Goal: Task Accomplishment & Management: Complete application form

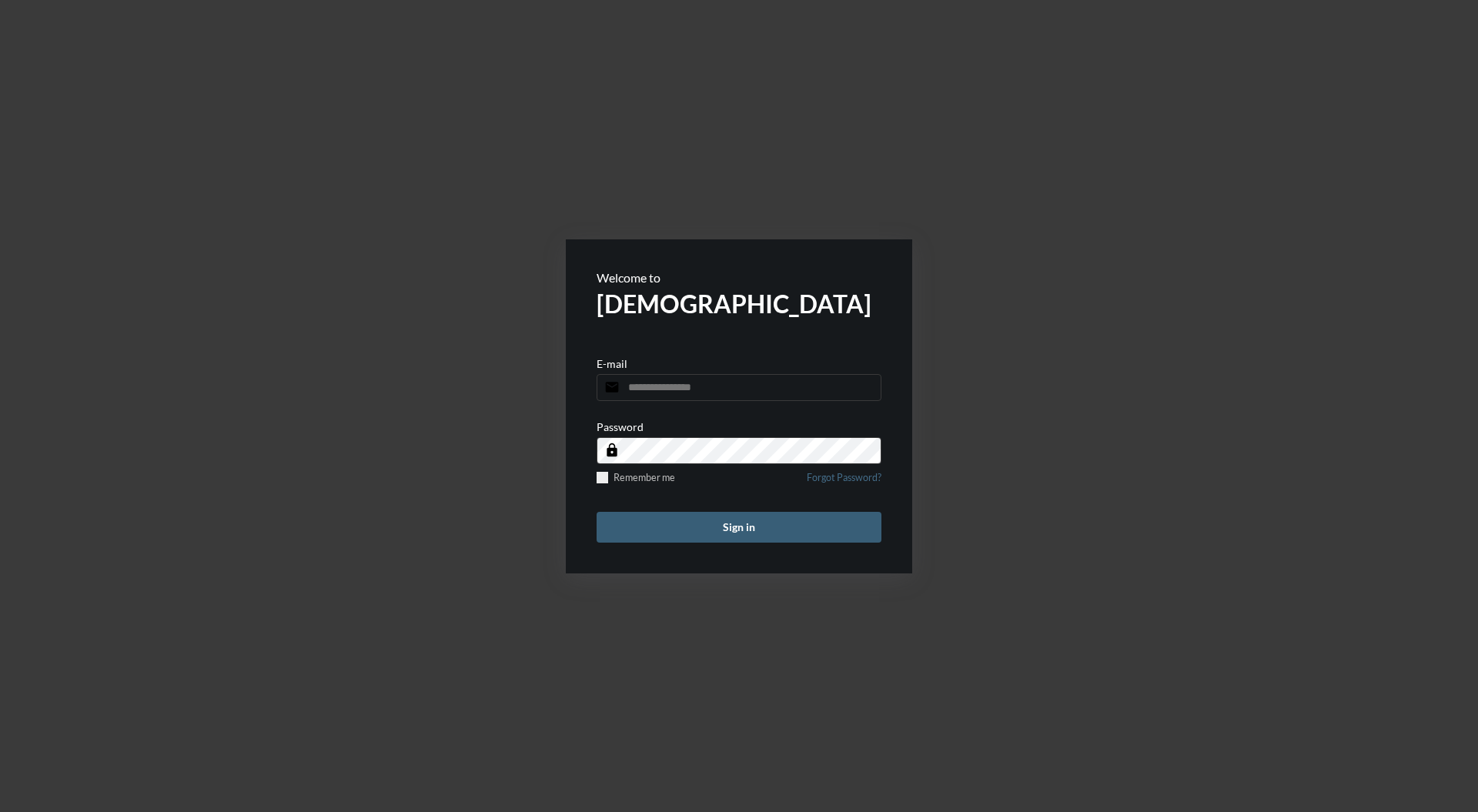
type input "**********"
click at [762, 540] on button "Sign in" at bounding box center [739, 527] width 285 height 31
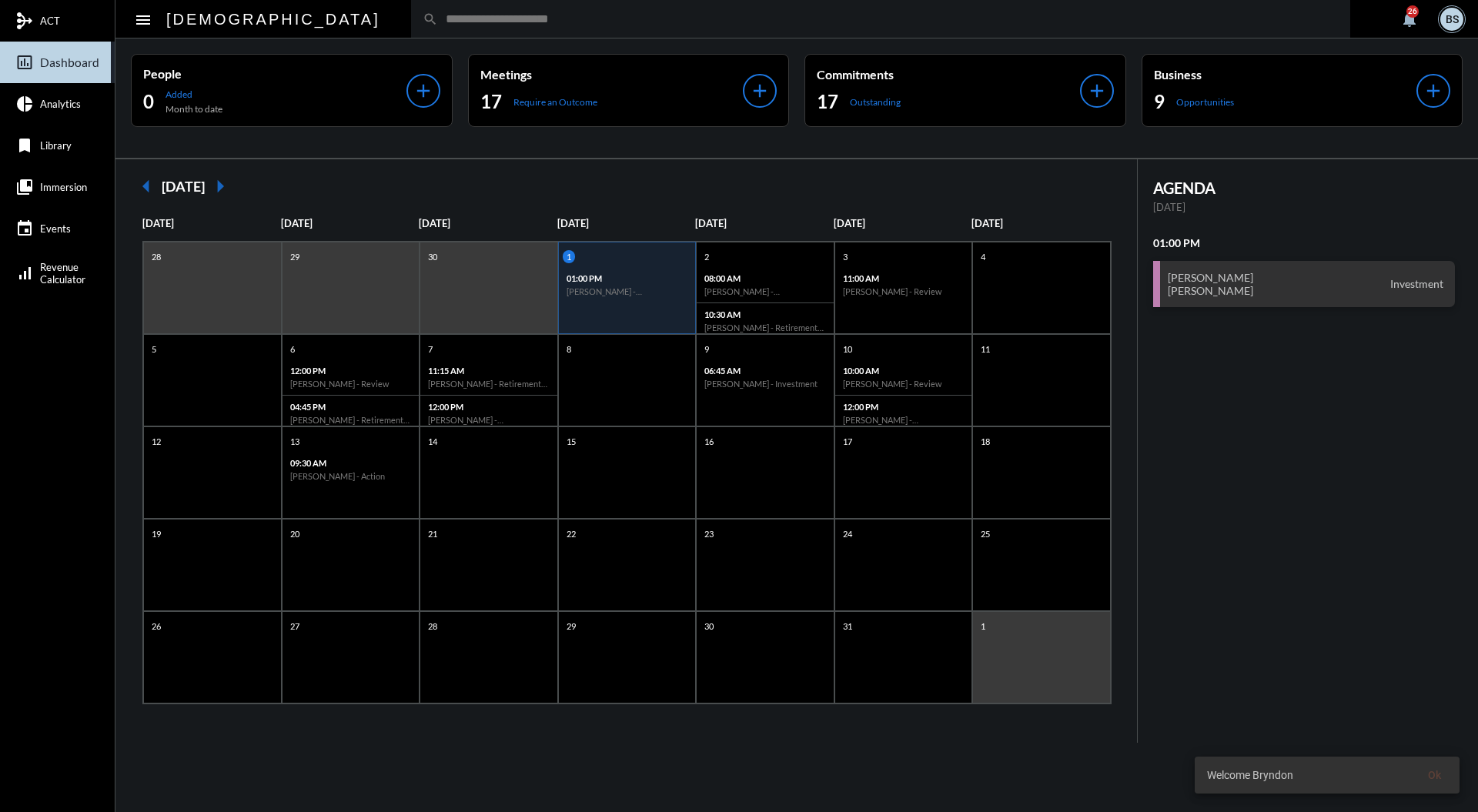
click at [701, 24] on input "text" at bounding box center [888, 18] width 901 height 13
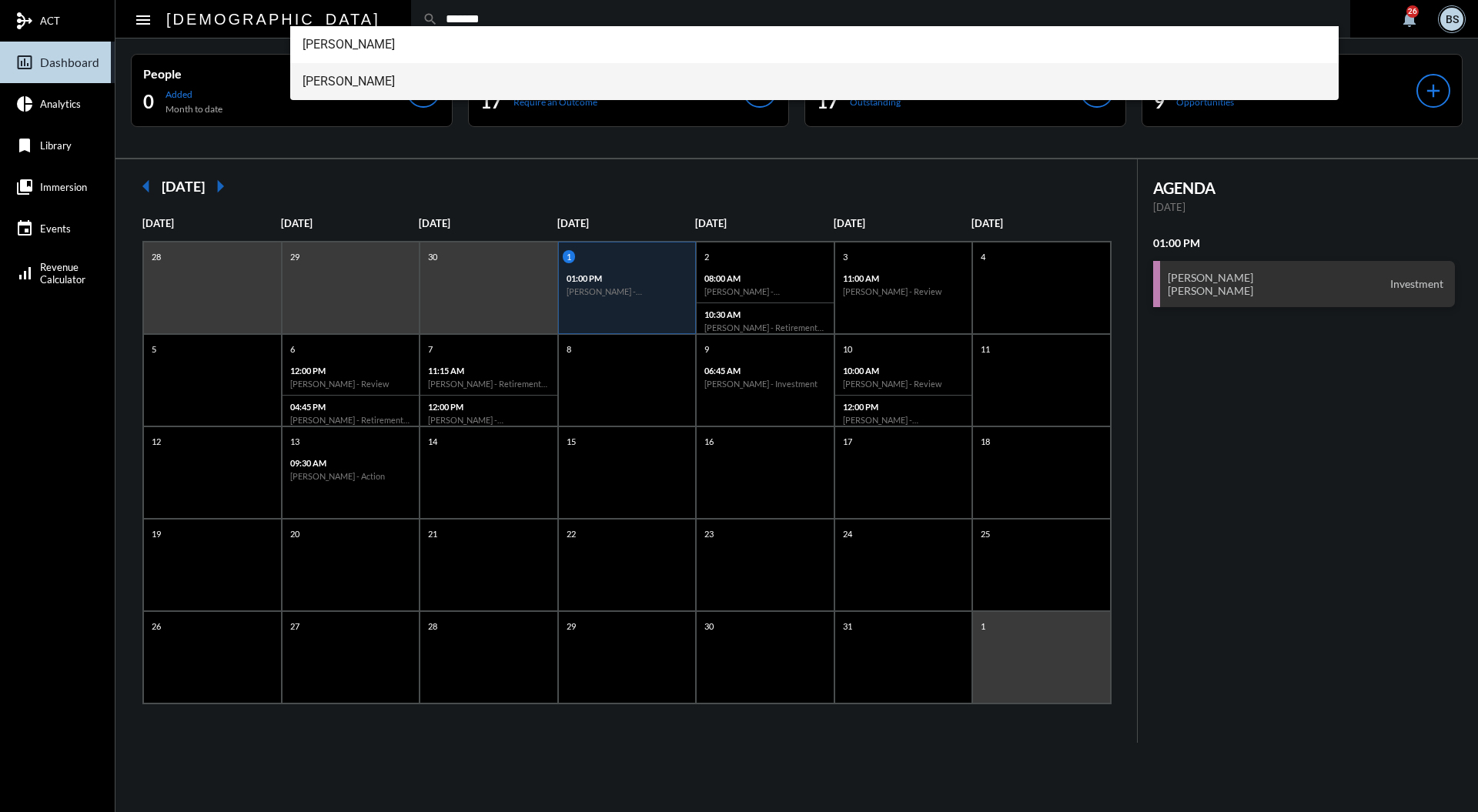
type input "*******"
click at [411, 93] on span "[PERSON_NAME]" at bounding box center [815, 81] width 1025 height 37
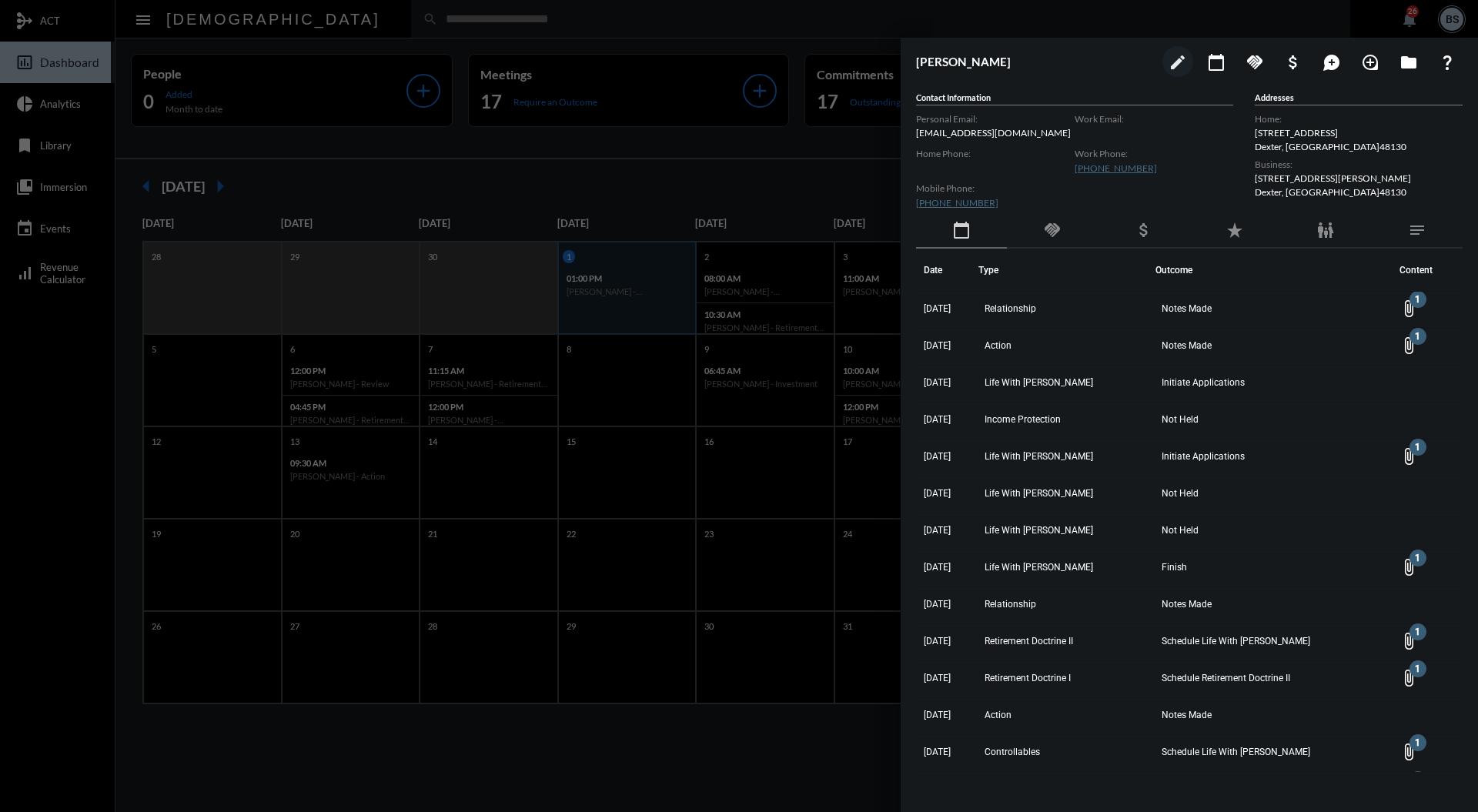
click at [1061, 234] on mat-icon "handshake" at bounding box center [1052, 230] width 18 height 18
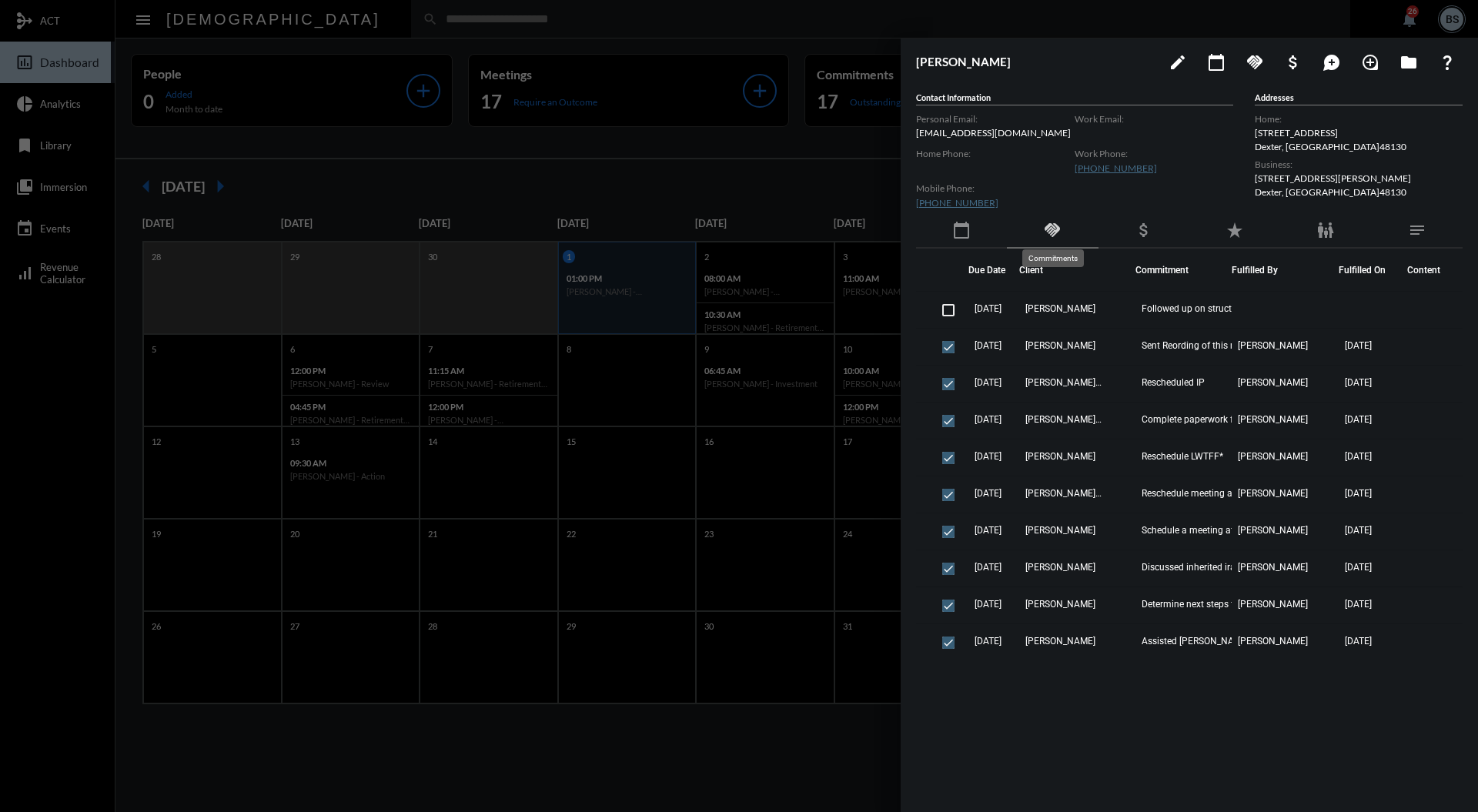
click at [970, 215] on div "calendar_today" at bounding box center [962, 231] width 91 height 35
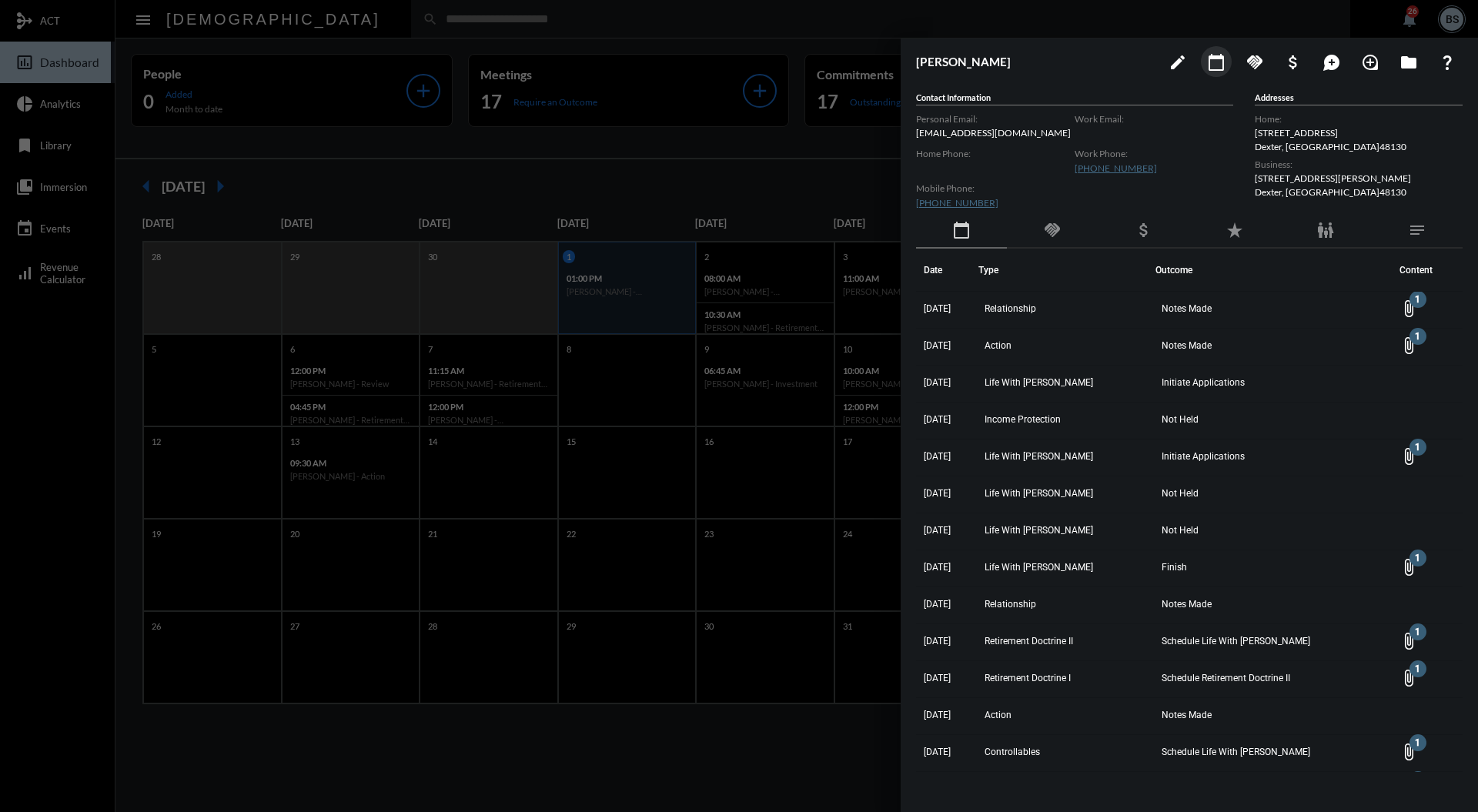
click at [1218, 61] on mat-icon "calendar_today" at bounding box center [1216, 62] width 18 height 18
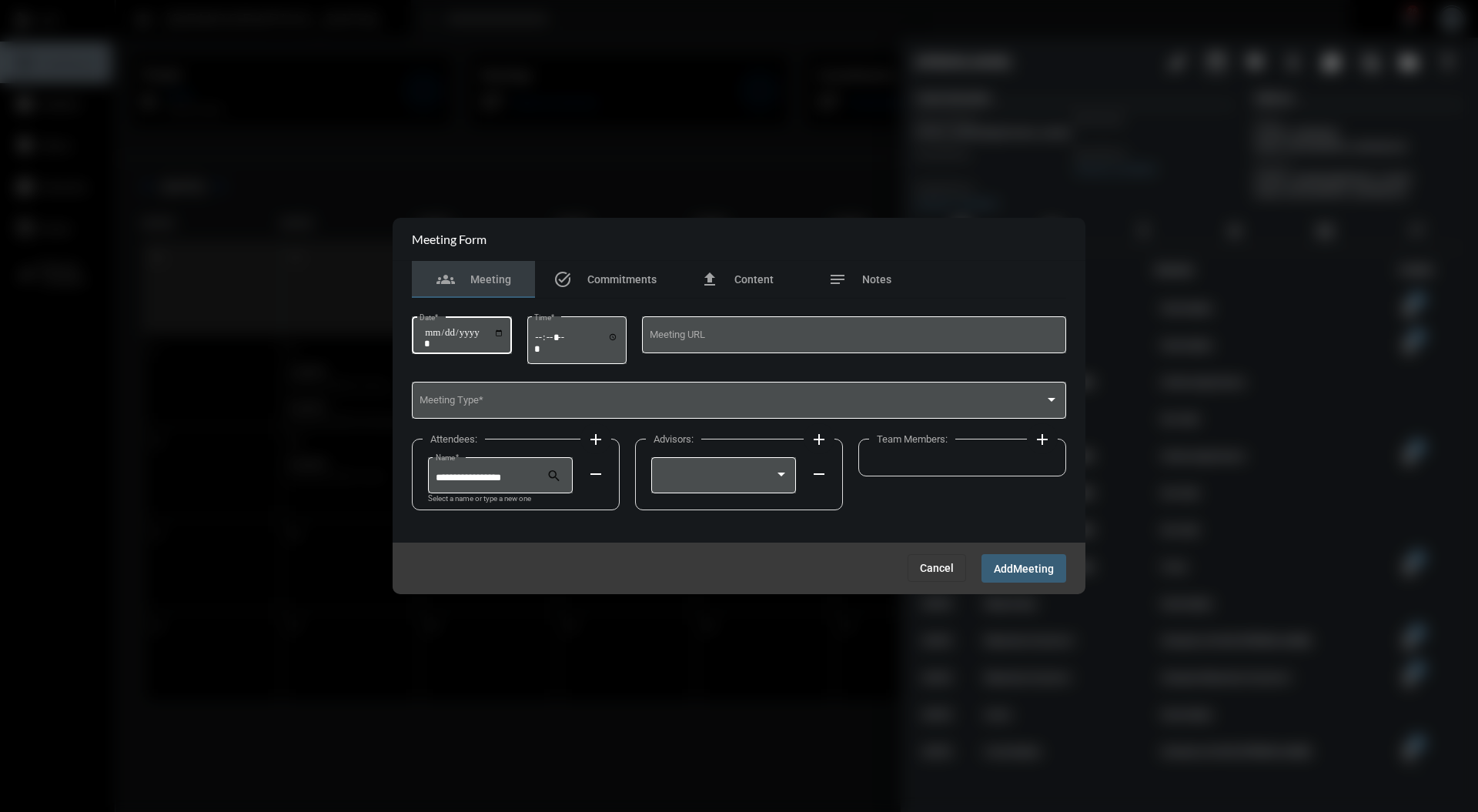
click at [502, 339] on input "Date *" at bounding box center [464, 337] width 80 height 22
click at [542, 337] on input "Time *" at bounding box center [577, 342] width 85 height 22
click at [504, 332] on input "Date *" at bounding box center [464, 337] width 80 height 22
type input "**********"
click at [545, 345] on input "Time *" at bounding box center [577, 342] width 85 height 22
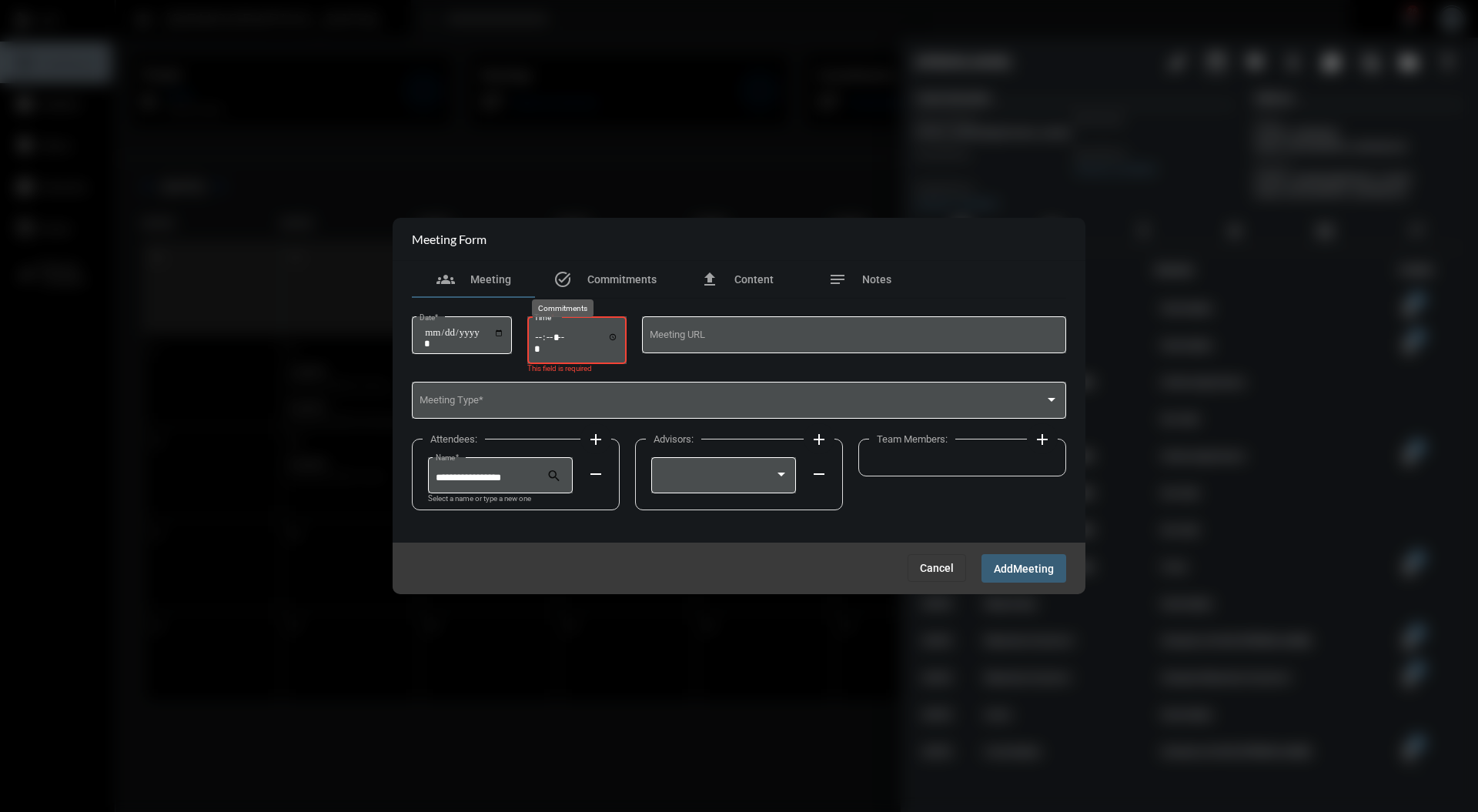
type input "*****"
click at [575, 399] on span at bounding box center [733, 403] width 626 height 11
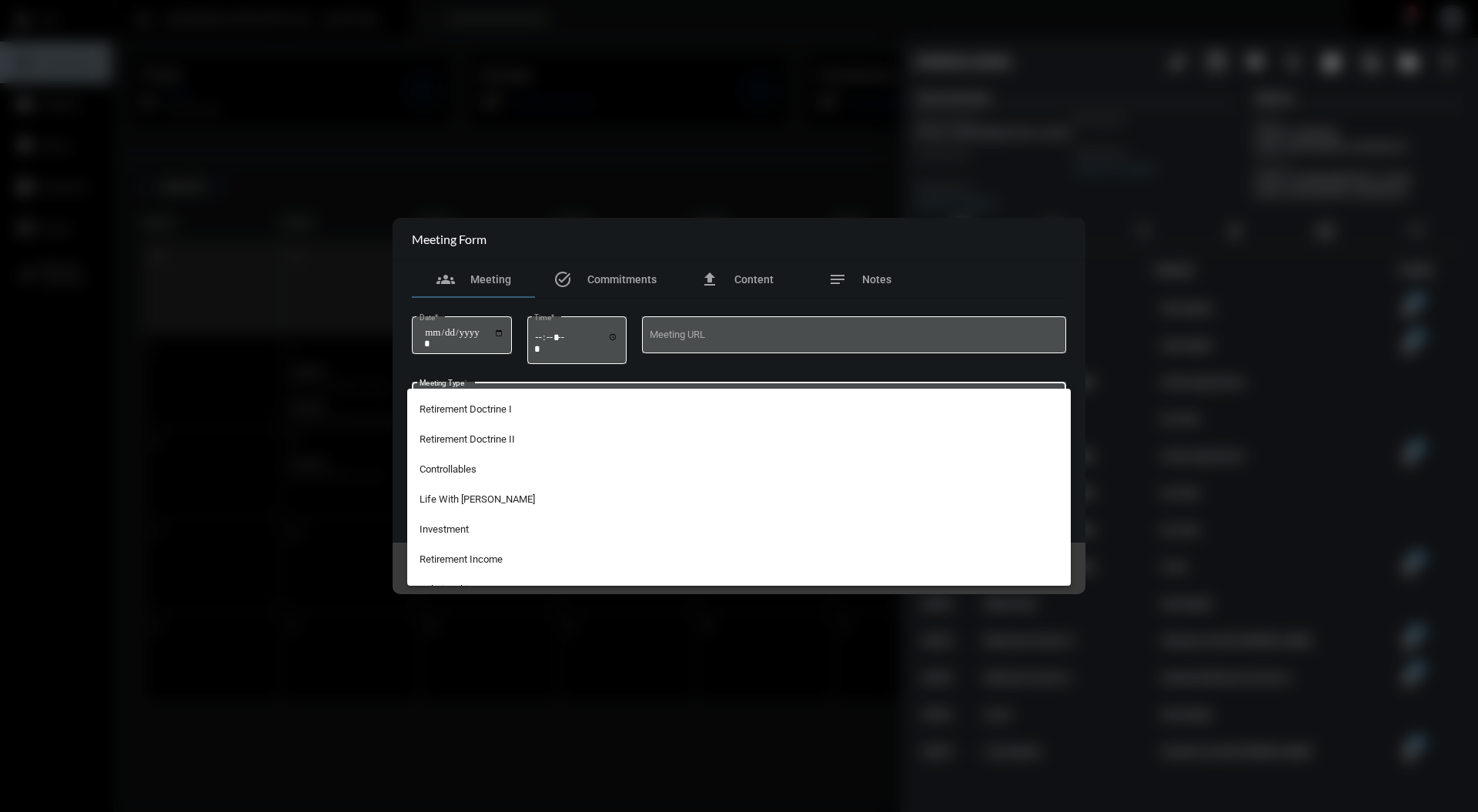
scroll to position [308, 0]
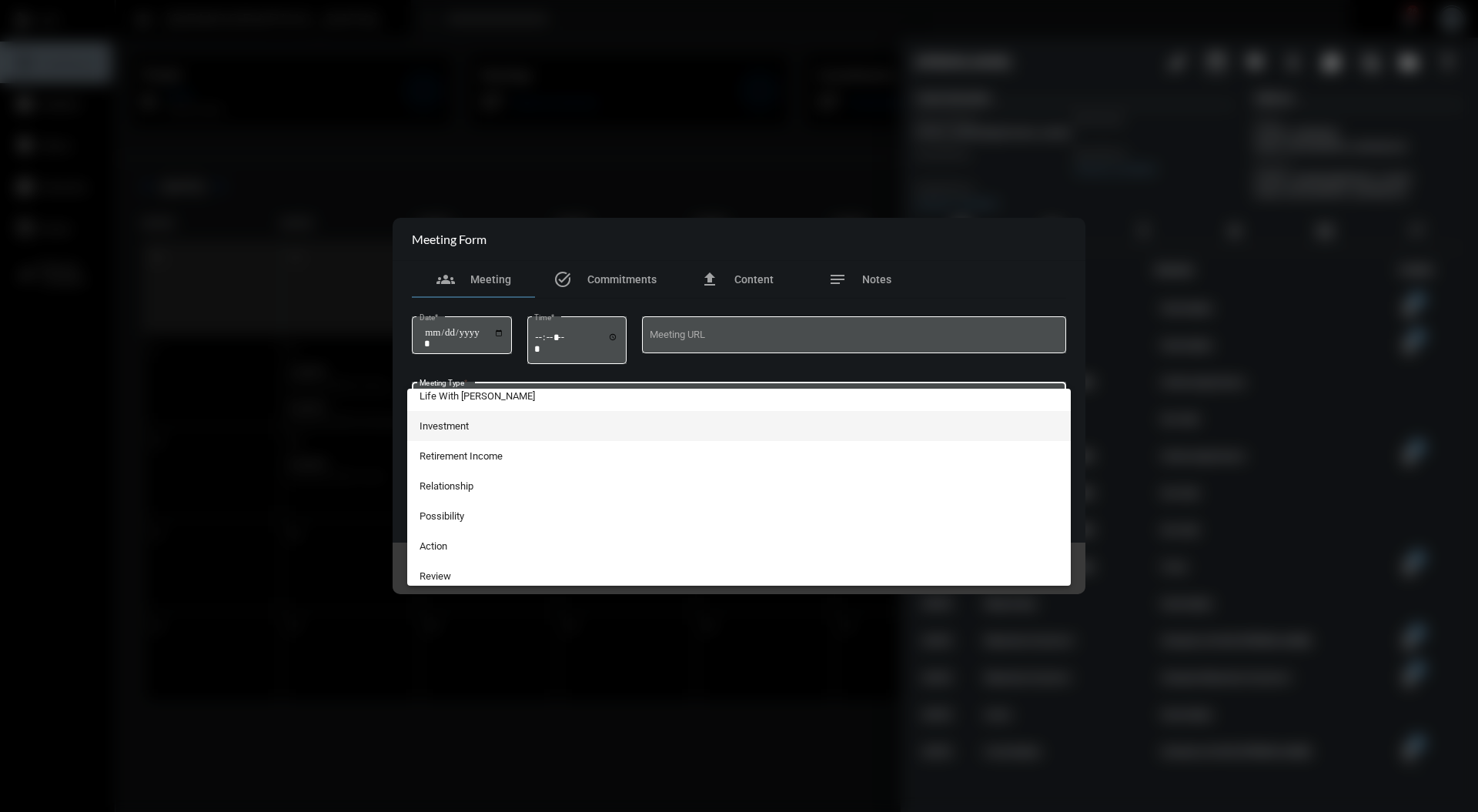
click at [539, 416] on span "Investment" at bounding box center [740, 426] width 640 height 30
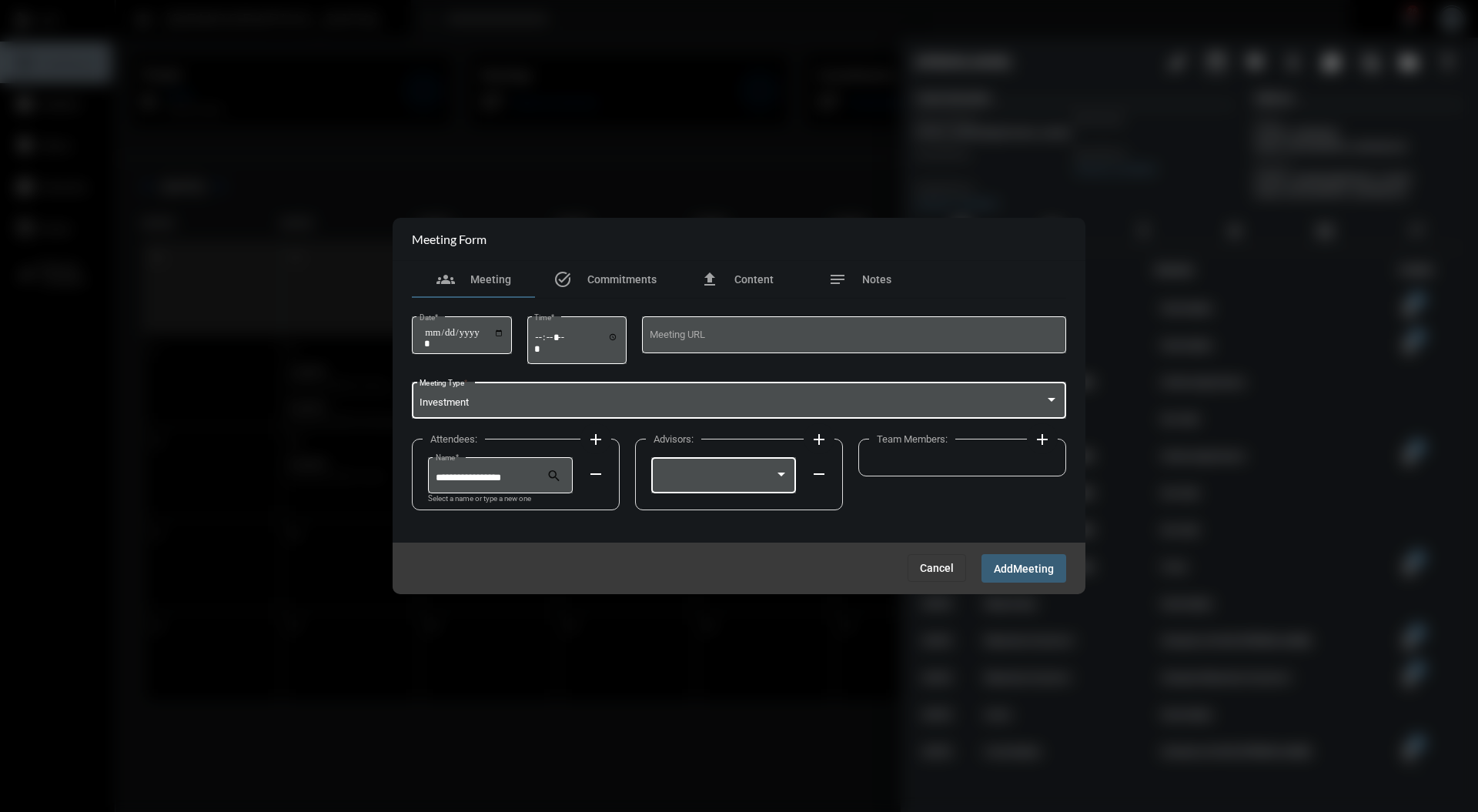
click at [780, 470] on div at bounding box center [781, 475] width 14 height 12
click at [759, 483] on span "[PERSON_NAME]" at bounding box center [723, 479] width 130 height 30
click at [1048, 442] on mat-icon "add" at bounding box center [1042, 439] width 18 height 18
click at [1004, 471] on div at bounding box center [1004, 475] width 14 height 12
click at [953, 479] on span "[PERSON_NAME]" at bounding box center [946, 479] width 130 height 30
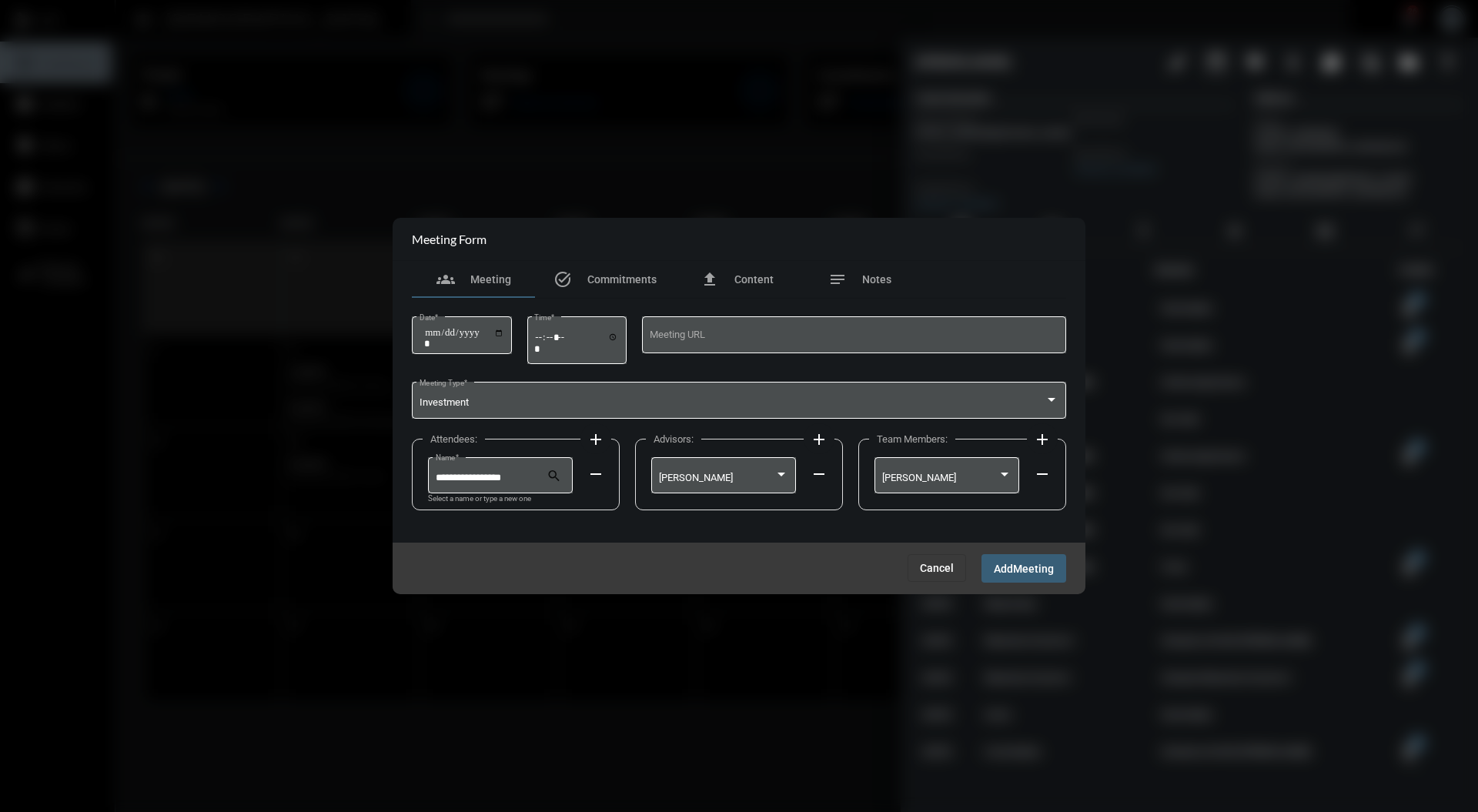
click at [1014, 568] on span "Add" at bounding box center [1003, 568] width 19 height 12
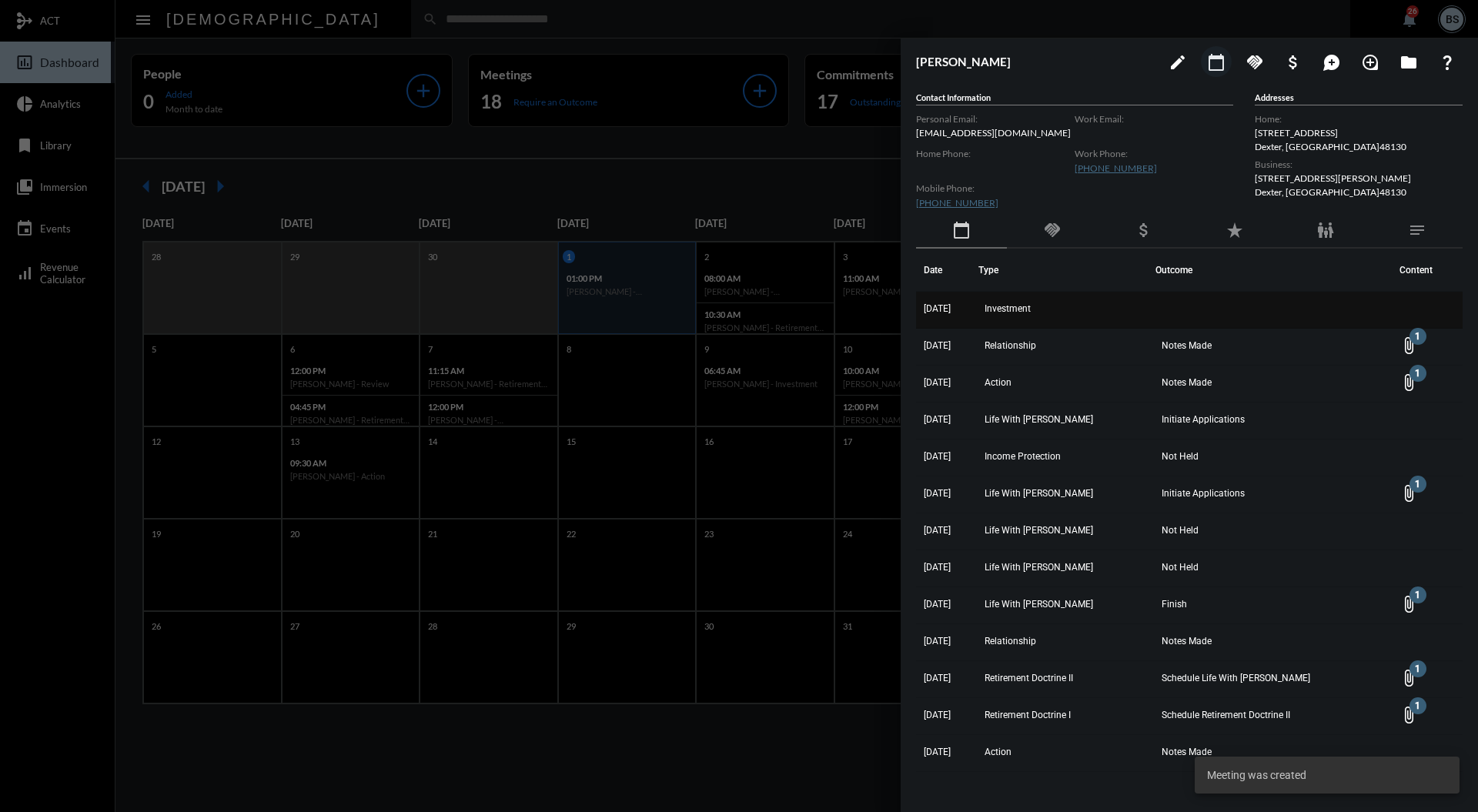
click at [1031, 303] on span "Investment" at bounding box center [1008, 309] width 46 height 11
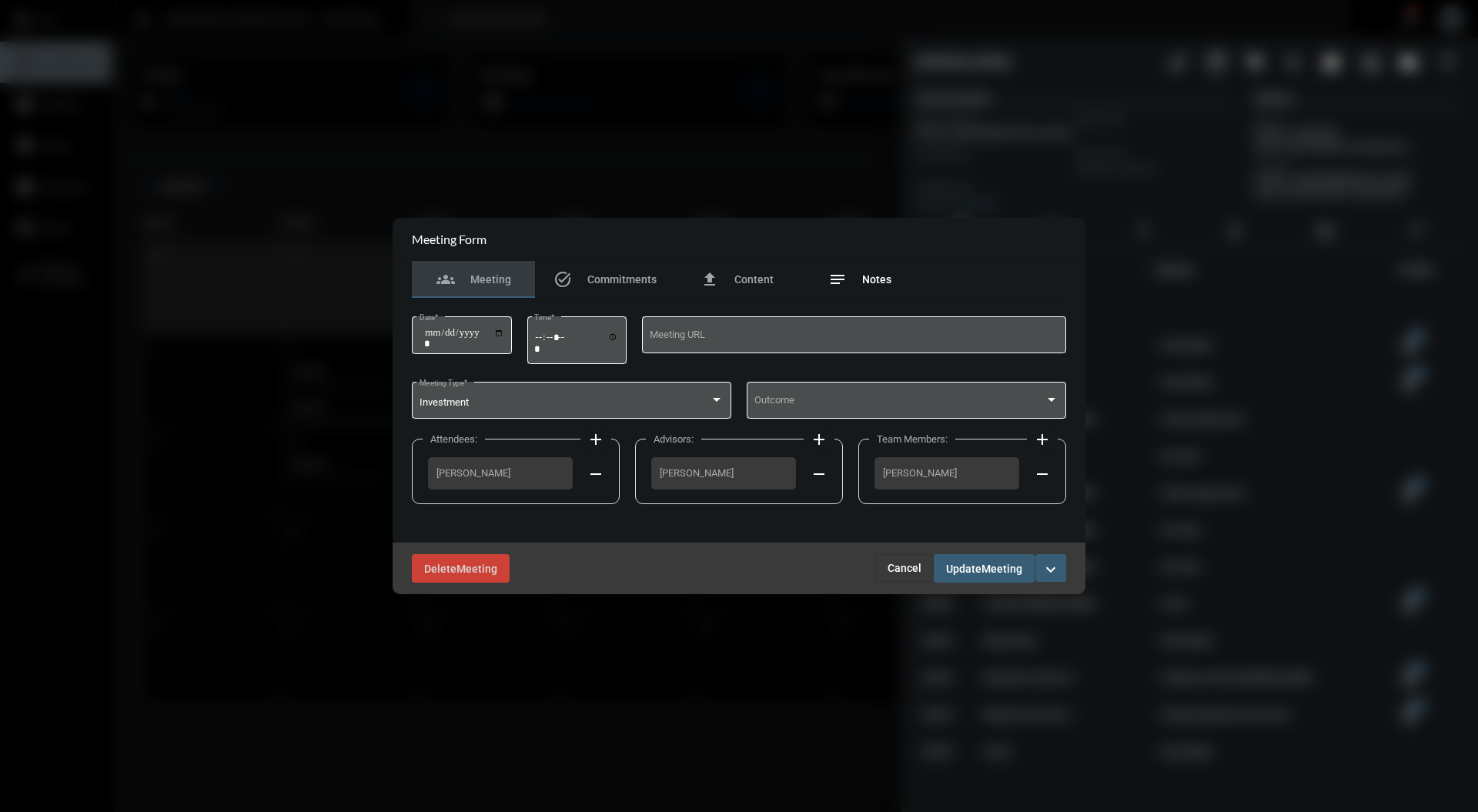
click at [873, 278] on span "Notes" at bounding box center [876, 278] width 30 height 12
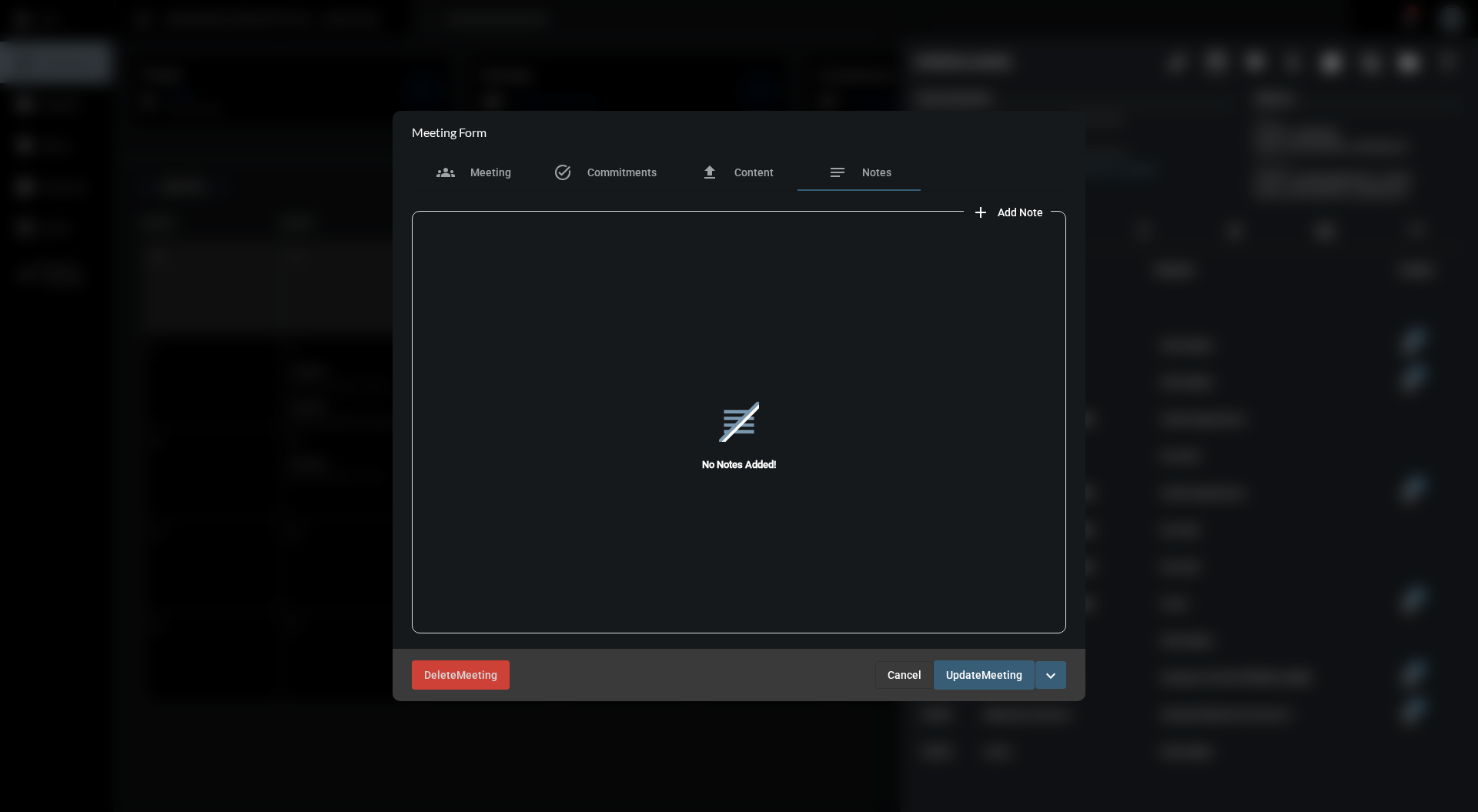
click at [1010, 209] on span "Add Note" at bounding box center [1020, 212] width 45 height 12
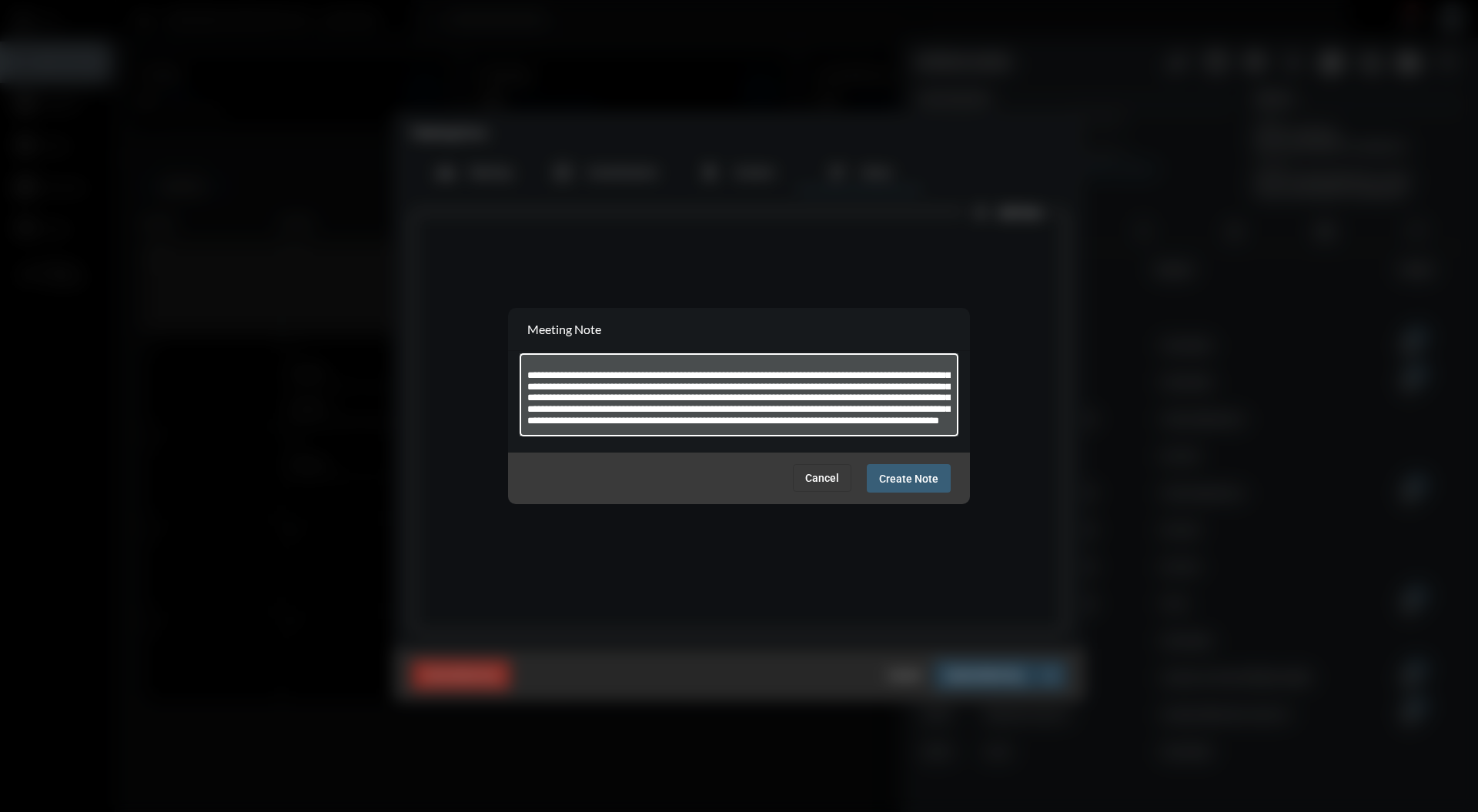
scroll to position [77, 0]
drag, startPoint x: 918, startPoint y: 427, endPoint x: 777, endPoint y: 424, distance: 141.0
click at [777, 424] on textarea at bounding box center [740, 397] width 425 height 61
click at [927, 418] on textarea at bounding box center [740, 397] width 425 height 61
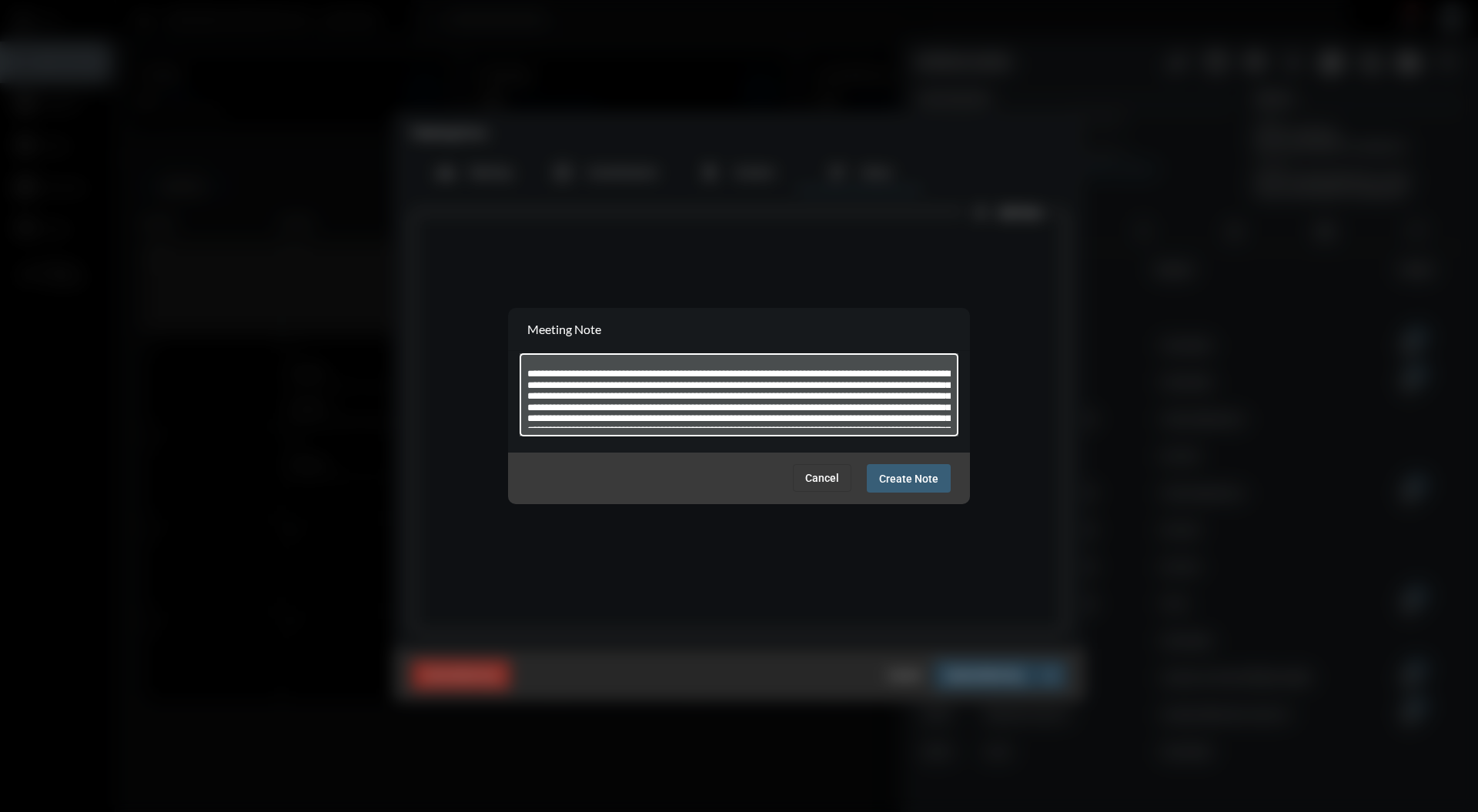
drag, startPoint x: 927, startPoint y: 418, endPoint x: 514, endPoint y: 356, distance: 417.6
click at [514, 356] on section at bounding box center [739, 401] width 462 height 101
type textarea "**********"
click at [915, 475] on span "Create Note" at bounding box center [909, 478] width 59 height 12
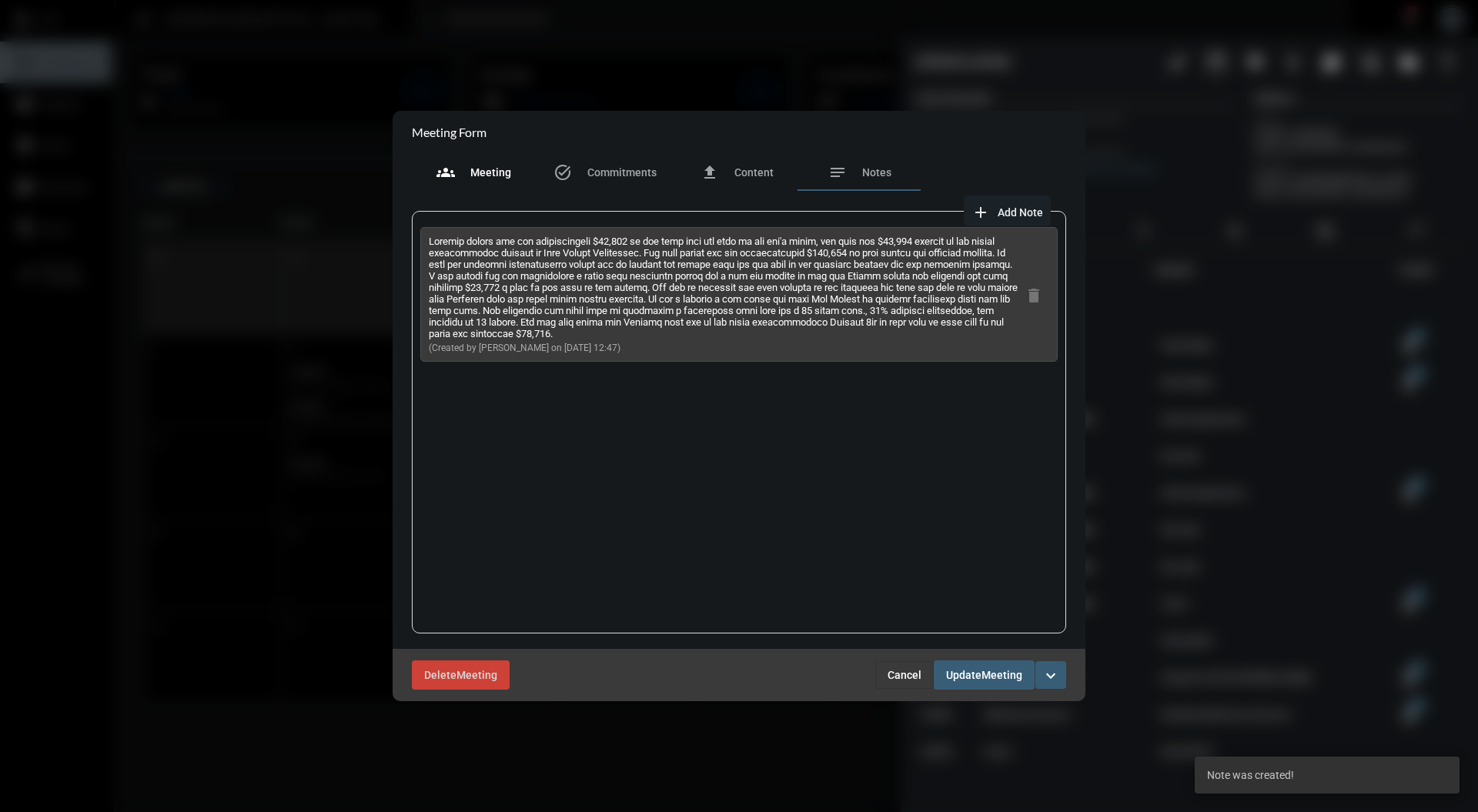
click at [483, 180] on div "groups Meeting" at bounding box center [474, 172] width 75 height 18
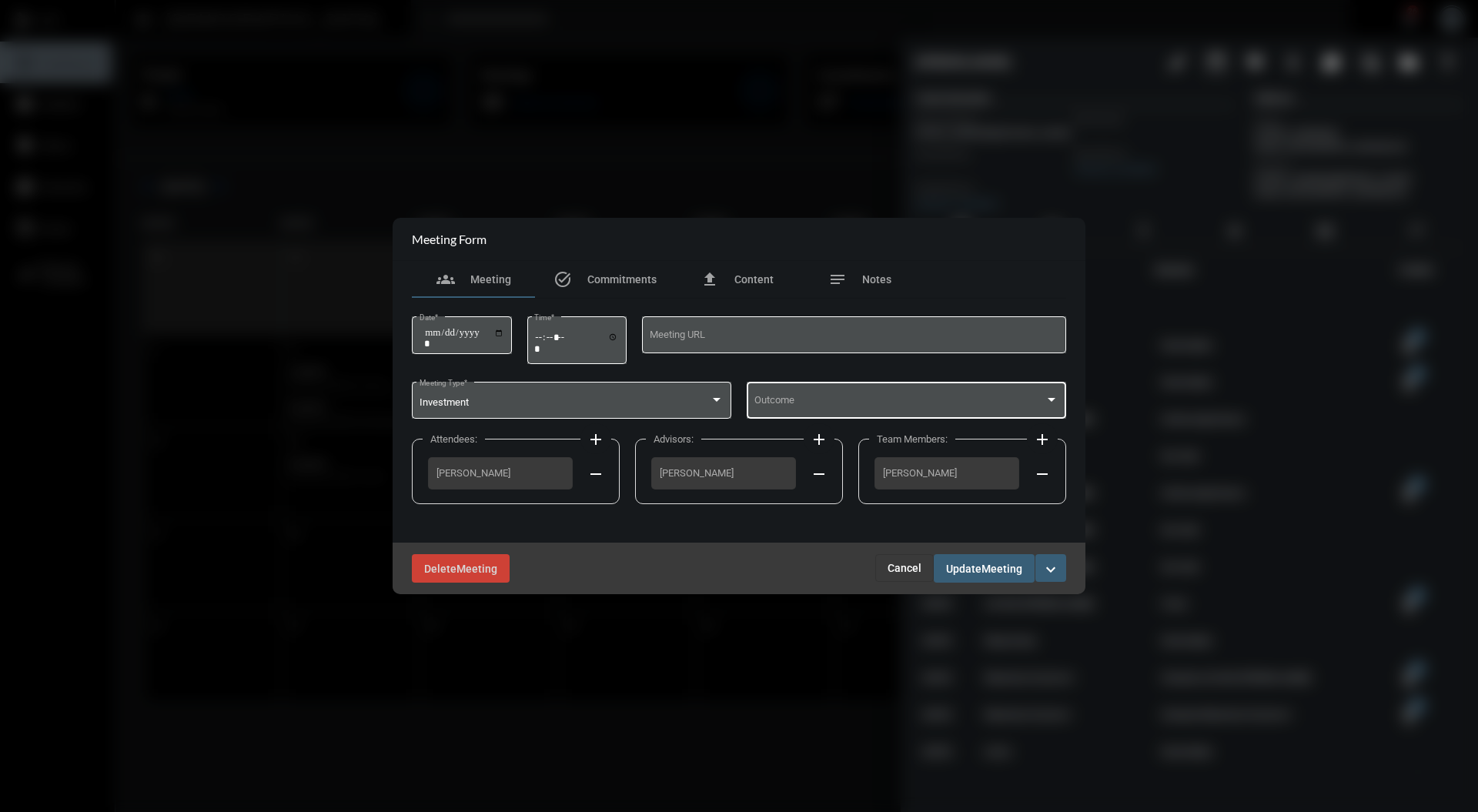
click at [820, 399] on span at bounding box center [899, 403] width 291 height 11
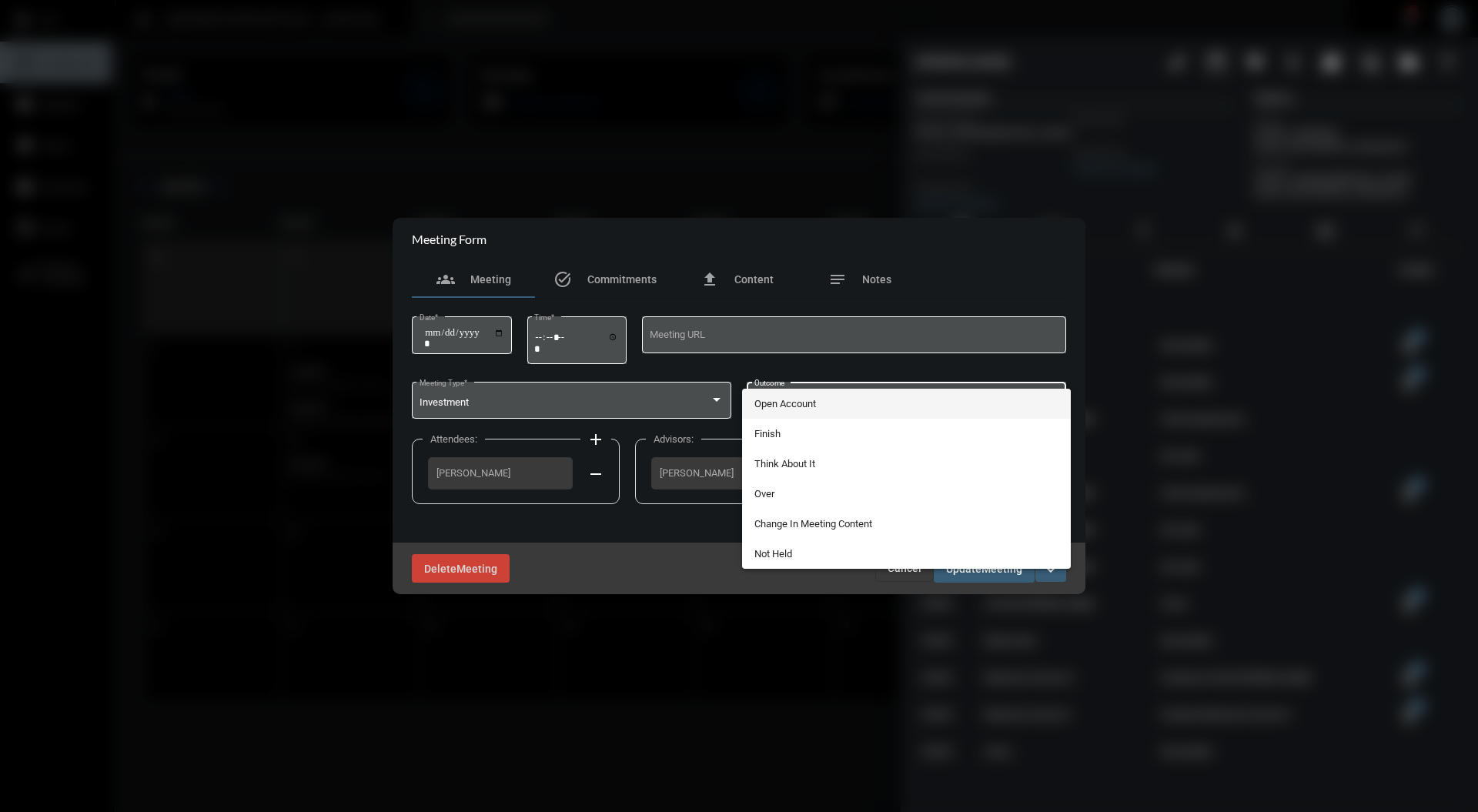
click at [820, 399] on span "Open Account" at bounding box center [907, 404] width 305 height 30
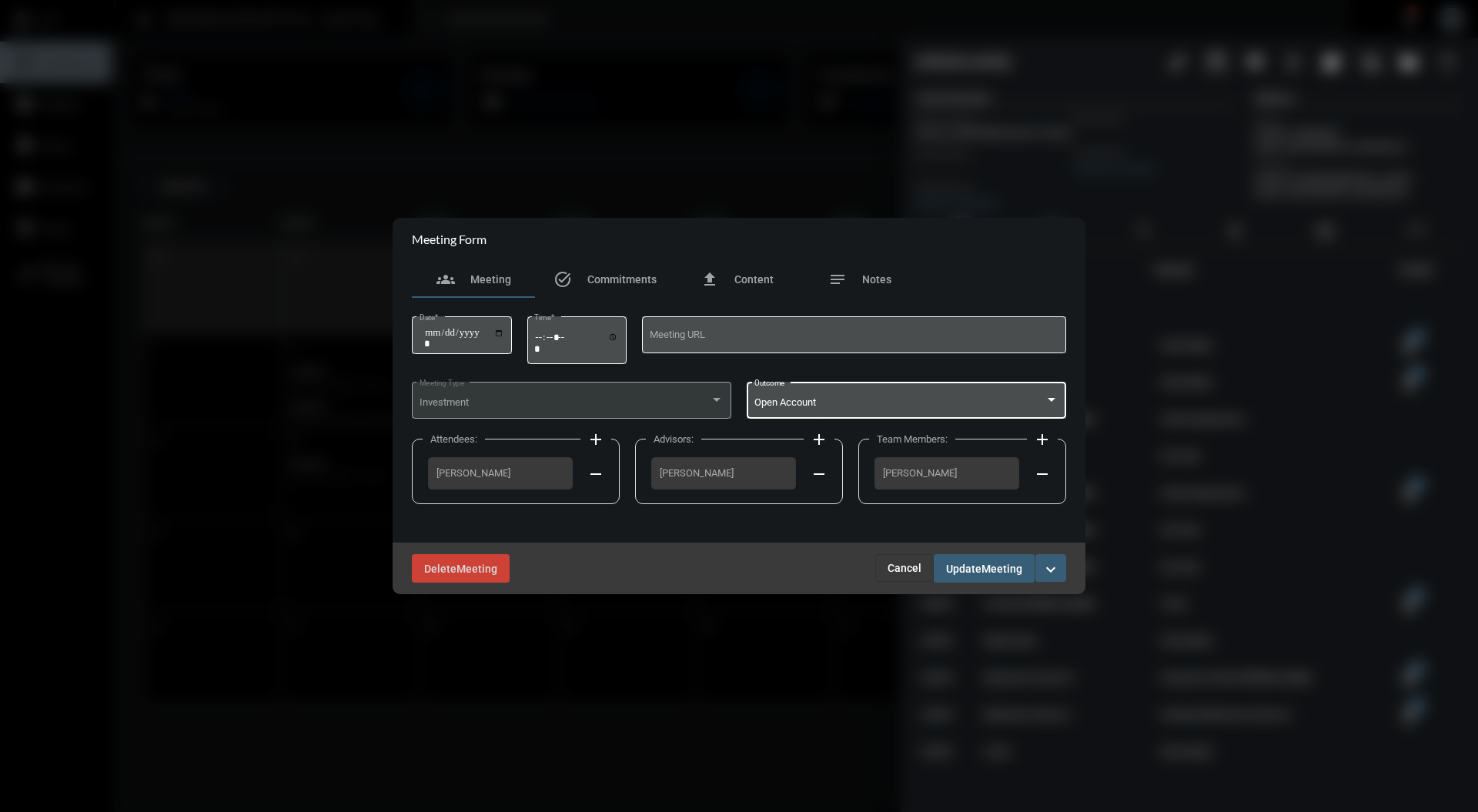
click at [994, 566] on span "Meeting" at bounding box center [1002, 568] width 41 height 12
